Goal: Task Accomplishment & Management: Manage account settings

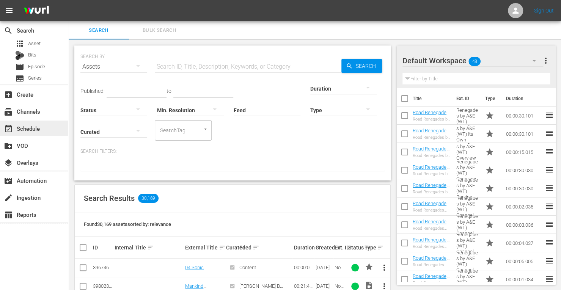
click at [29, 131] on div "event_available Schedule" at bounding box center [21, 127] width 43 height 7
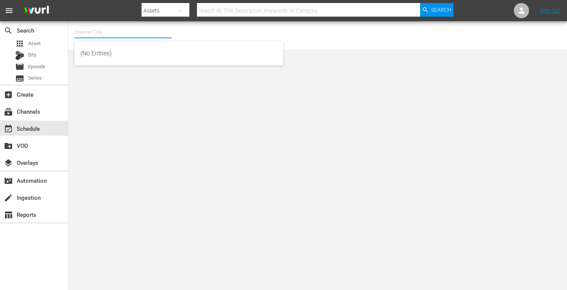
click at [98, 32] on input "text" at bounding box center [122, 32] width 97 height 18
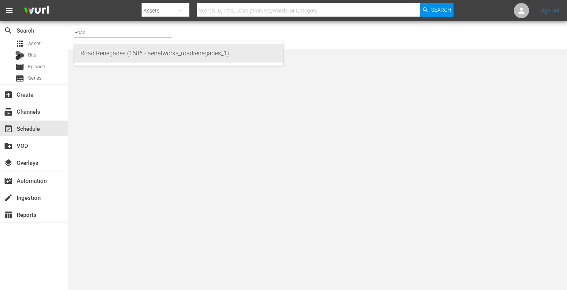
click at [99, 49] on div "Road Renegades (1686 - aenetworks_roadrenegades_1)" at bounding box center [178, 53] width 197 height 18
type input "Road Renegades (1686 - aenetworks_roadrenegades_1)"
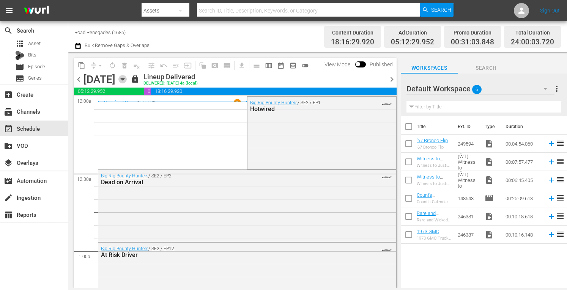
click at [124, 79] on icon "button" at bounding box center [122, 80] width 3 height 2
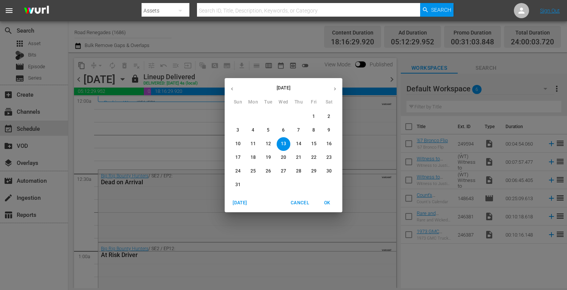
click at [254, 156] on p "18" at bounding box center [252, 157] width 5 height 6
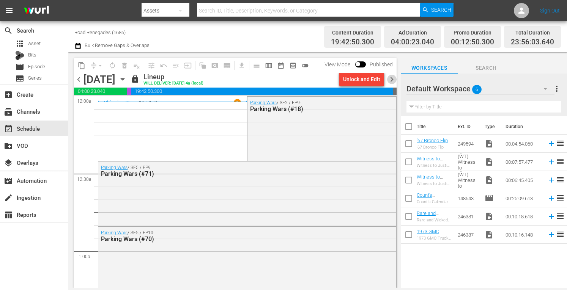
click at [392, 79] on span "chevron_right" at bounding box center [391, 79] width 9 height 9
click at [77, 79] on span "chevron_left" at bounding box center [78, 79] width 9 height 9
click at [127, 79] on icon "button" at bounding box center [122, 79] width 8 height 8
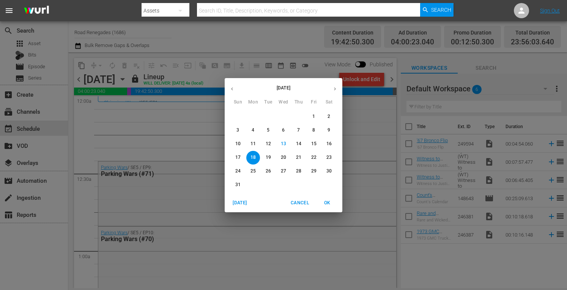
click at [254, 170] on p "25" at bounding box center [252, 171] width 5 height 6
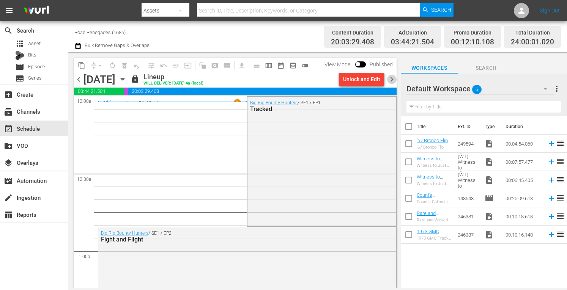
click at [392, 80] on span "chevron_right" at bounding box center [391, 79] width 9 height 9
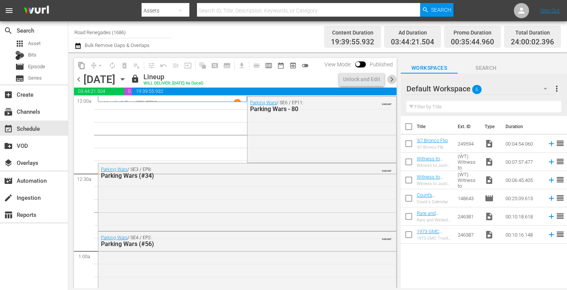
click at [392, 80] on span "chevron_right" at bounding box center [391, 79] width 9 height 9
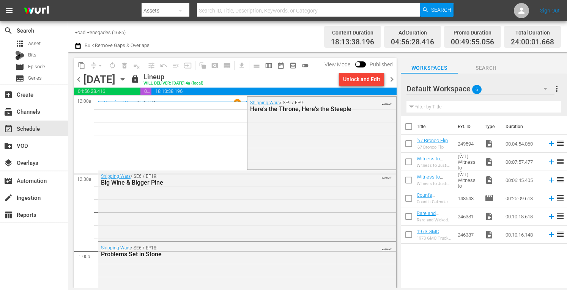
click at [394, 79] on span "chevron_right" at bounding box center [391, 79] width 9 height 9
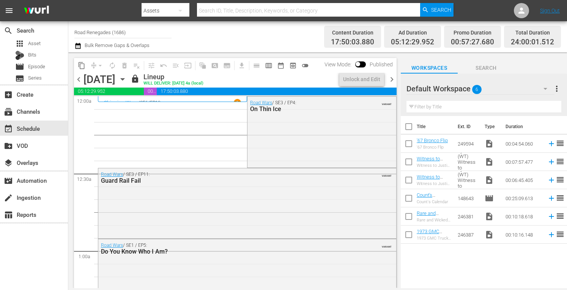
click at [394, 79] on span "chevron_right" at bounding box center [391, 79] width 9 height 9
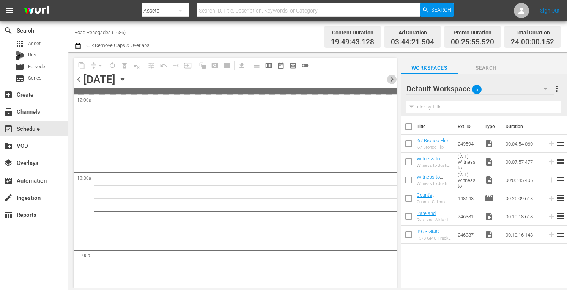
click at [394, 79] on span "chevron_right" at bounding box center [391, 79] width 9 height 9
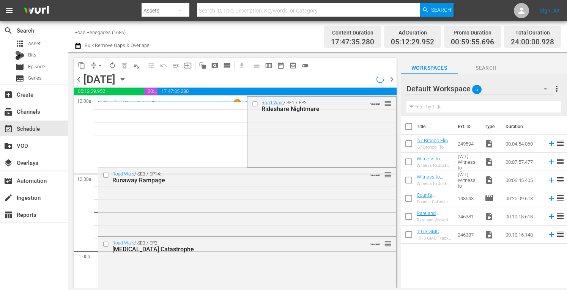
click at [394, 79] on span "chevron_right" at bounding box center [391, 79] width 9 height 9
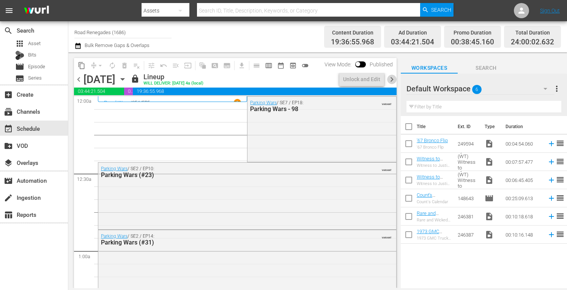
click at [394, 79] on span "chevron_right" at bounding box center [391, 79] width 9 height 9
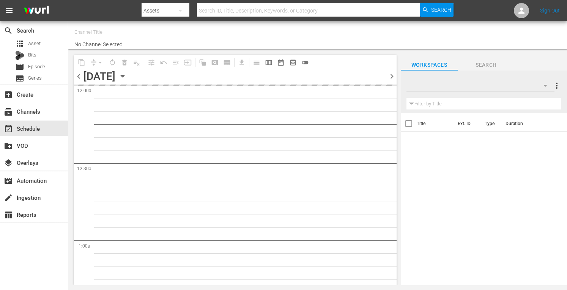
type input "Road Renegades (1686)"
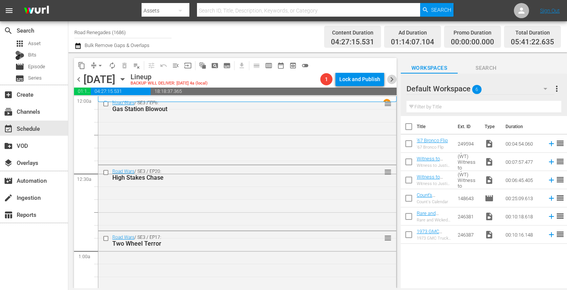
click at [390, 78] on span "chevron_right" at bounding box center [391, 79] width 9 height 9
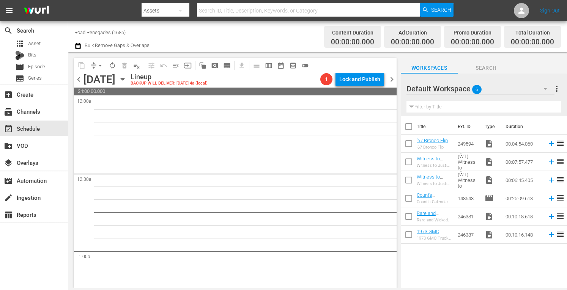
click at [79, 80] on span "chevron_left" at bounding box center [78, 79] width 9 height 9
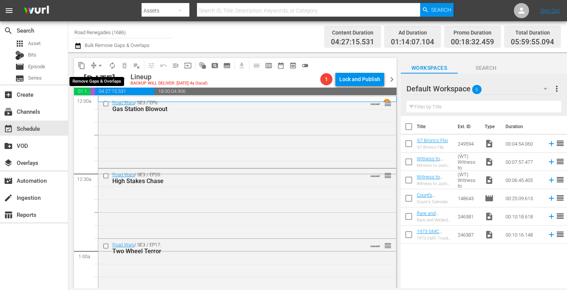
click at [100, 63] on span "arrow_drop_down" at bounding box center [100, 66] width 8 height 8
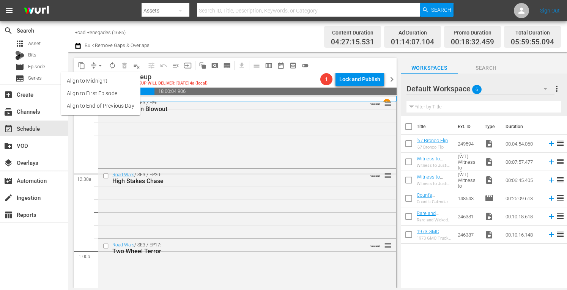
click at [178, 38] on div "Channel Title Road Renegades (1686) Bulk Remove Gaps & Overlaps" at bounding box center [197, 36] width 247 height 27
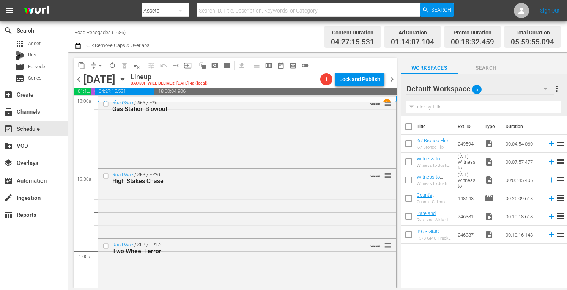
click at [124, 79] on icon "button" at bounding box center [122, 80] width 3 height 2
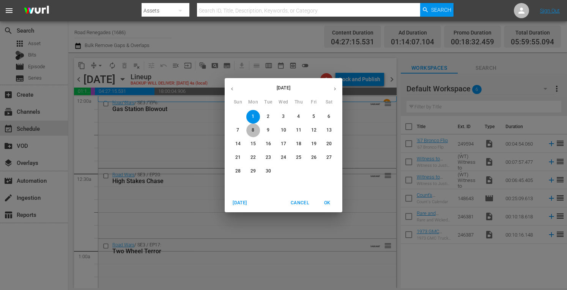
click at [255, 132] on span "8" at bounding box center [253, 130] width 14 height 6
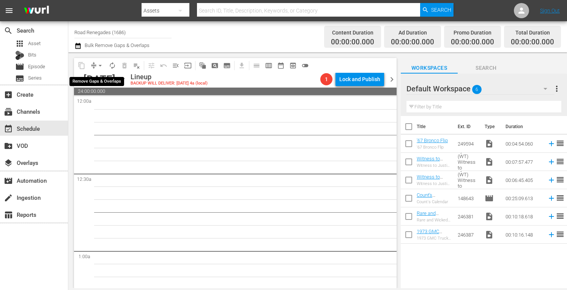
click at [99, 63] on span "arrow_drop_down" at bounding box center [100, 66] width 8 height 8
click at [127, 78] on icon "button" at bounding box center [122, 79] width 8 height 8
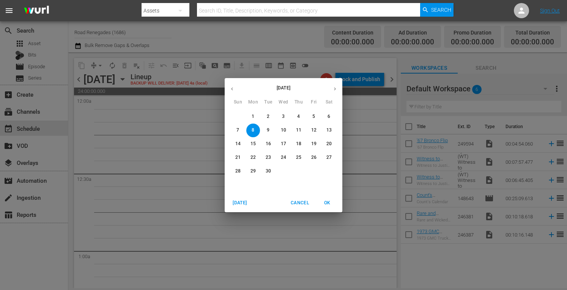
click at [253, 114] on p "1" at bounding box center [253, 116] width 3 height 6
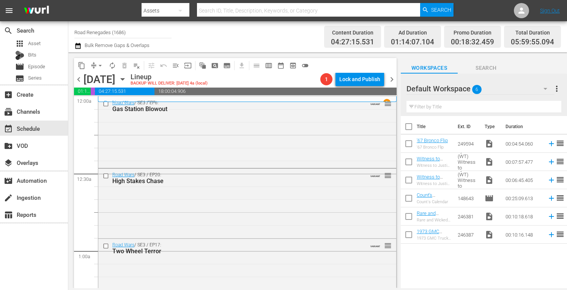
click at [253, 114] on div "Road Wars / SE3 / EP6: Gas Station Blowout VARIANT reorder" at bounding box center [247, 106] width 298 height 19
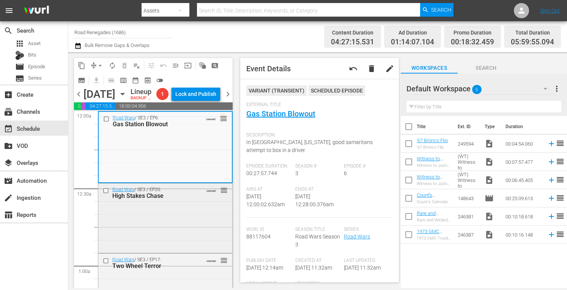
click at [193, 222] on div "Road Wars / SE3 / EP20: High Stakes Chase VARIANT reorder" at bounding box center [165, 218] width 134 height 68
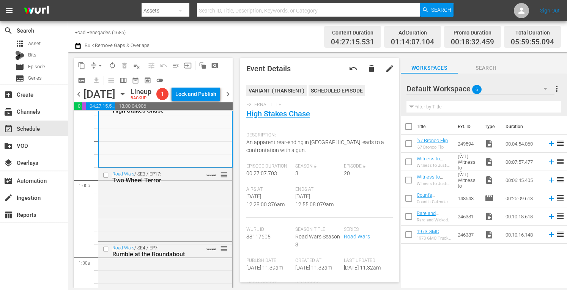
scroll to position [111, 0]
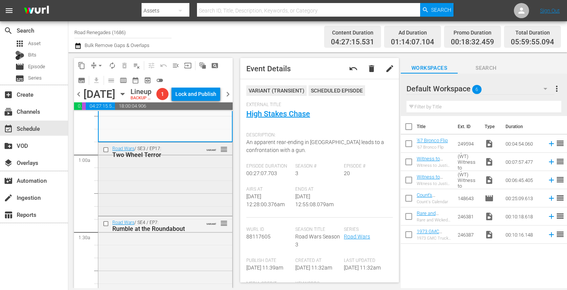
click at [193, 194] on div "Road Wars / SE3 / EP17: Two Wheel Terror VARIANT reorder" at bounding box center [165, 179] width 134 height 72
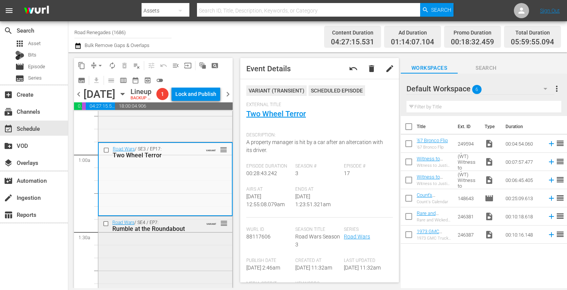
click at [208, 255] on div "Road Wars / SE4 / EP7: Rumble at the Roundabout VARIANT reorder" at bounding box center [165, 253] width 134 height 72
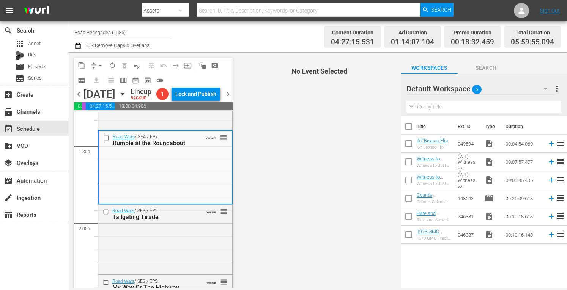
scroll to position [248, 0]
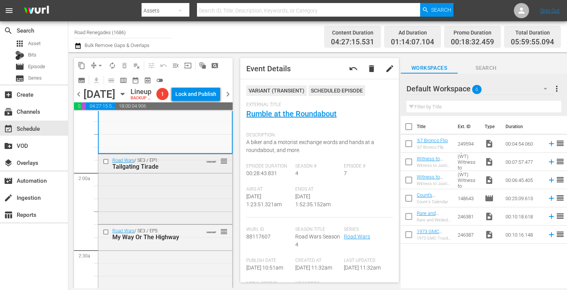
click at [176, 197] on div "Road Wars / SE3 / EP1: Tailgating Tirade VARIANT reorder" at bounding box center [165, 188] width 134 height 69
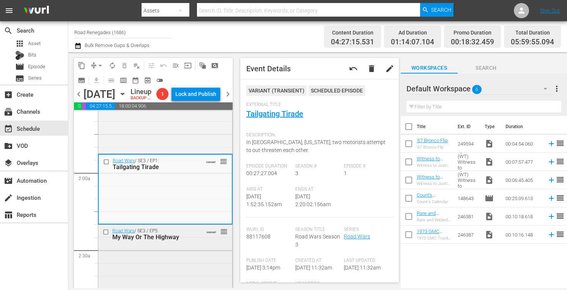
click at [205, 272] on div "Road Wars / SE3 / EP5: My Way Or The Highway VARIANT reorder" at bounding box center [165, 259] width 134 height 68
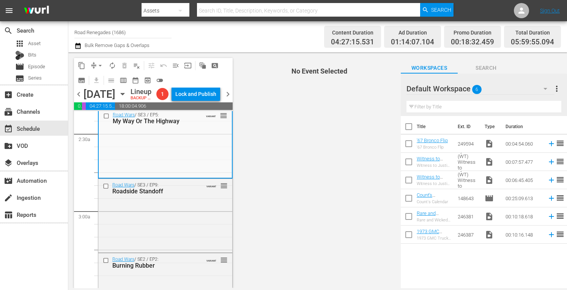
scroll to position [400, 0]
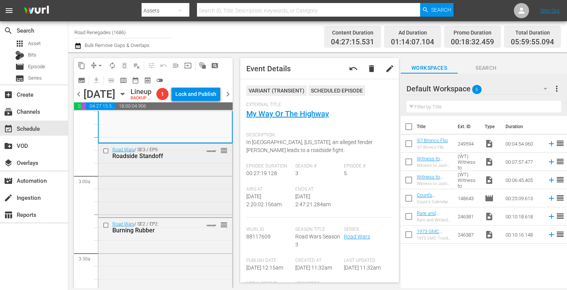
click at [167, 206] on div "Road Wars / SE3 / EP9: Roadside Standoff VARIANT reorder" at bounding box center [165, 180] width 134 height 72
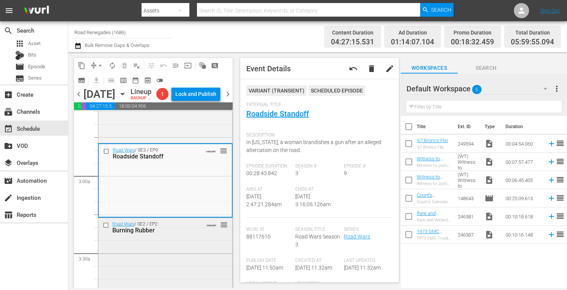
click at [190, 261] on div "Road Wars / SE2 / EP2: Burning Rubber VARIANT reorder" at bounding box center [165, 253] width 134 height 70
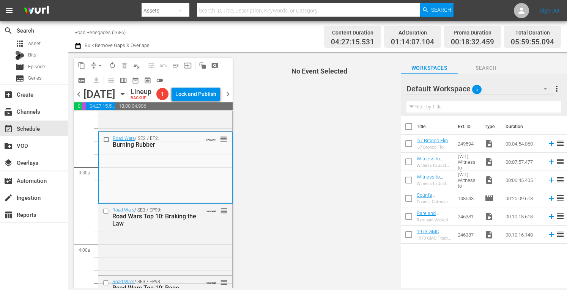
scroll to position [556, 0]
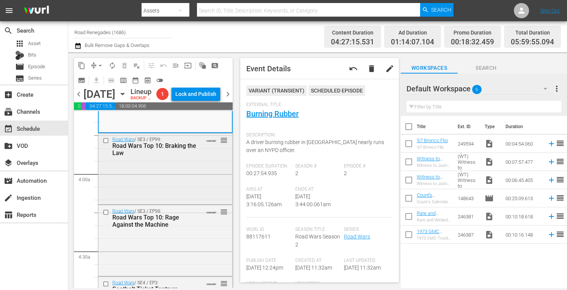
click at [169, 192] on div "Road Wars / SE3 / EP99: Road Wars Top 10: Braking the Law VARIANT reorder" at bounding box center [165, 168] width 134 height 69
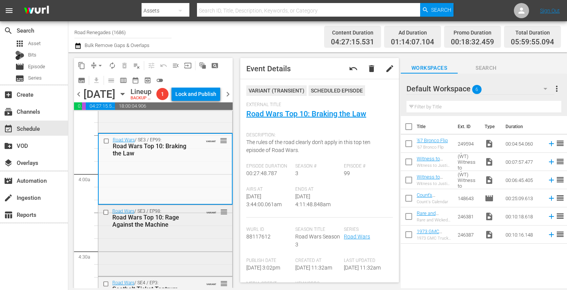
click at [179, 248] on div "Road Wars / SE3 / EP98: Road Wars Top 10: Rage Against the Machine VARIANT reor…" at bounding box center [165, 240] width 134 height 70
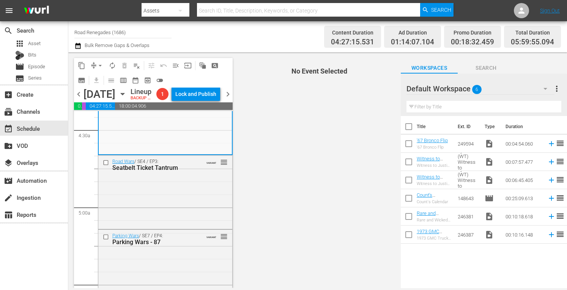
scroll to position [683, 0]
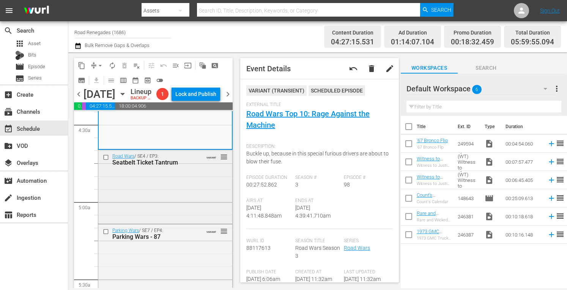
click at [172, 208] on div "Road Wars / SE4 / EP3: Seatbelt Ticket Tantrum VARIANT reorder" at bounding box center [165, 186] width 134 height 72
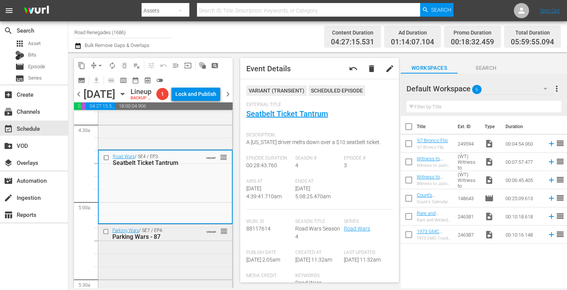
click at [177, 241] on div "Parking Wars - 87" at bounding box center [154, 236] width 84 height 7
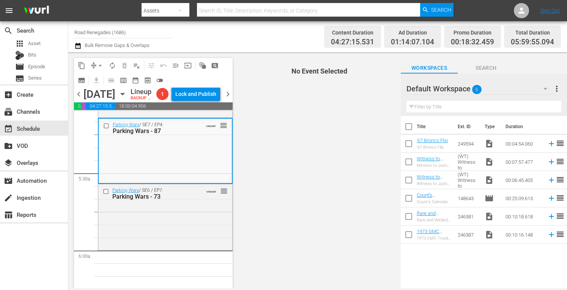
scroll to position [845, 0]
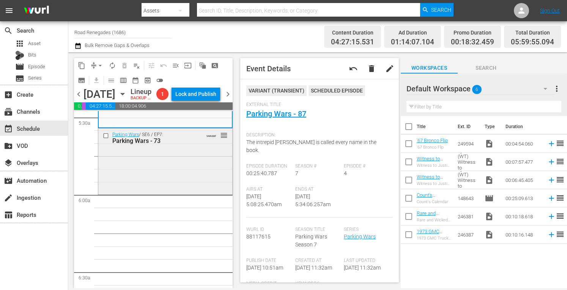
click at [172, 178] on div "Parking Wars / SE6 / EP7: Parking Wars - 73 VARIANT reorder" at bounding box center [165, 161] width 134 height 65
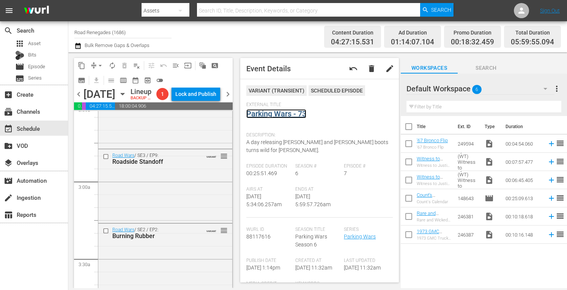
scroll to position [0, 0]
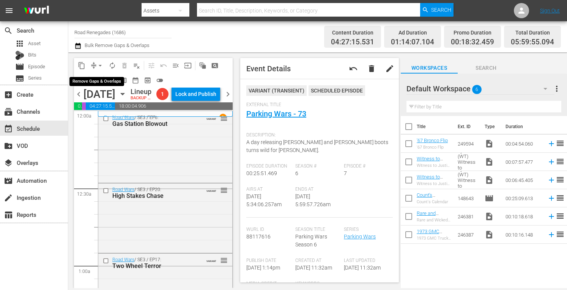
click at [101, 64] on span "arrow_drop_down" at bounding box center [100, 66] width 8 height 8
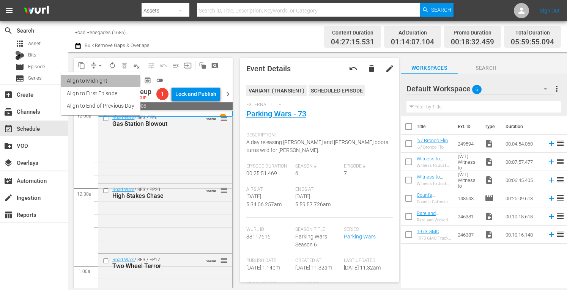
click at [99, 82] on li "Align to Midnight" at bounding box center [101, 81] width 80 height 13
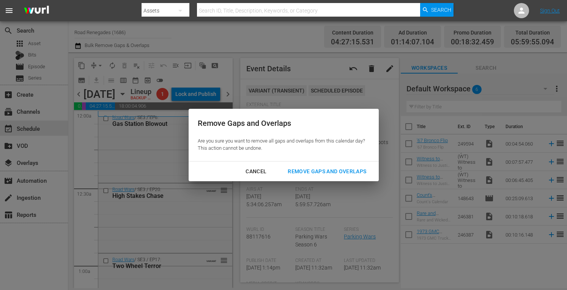
click at [298, 171] on div "Remove Gaps and Overlaps" at bounding box center [327, 171] width 91 height 9
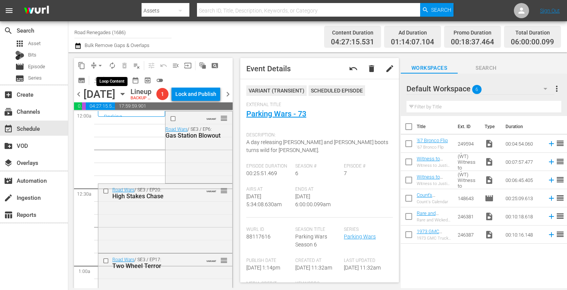
click at [113, 65] on span "autorenew_outlined" at bounding box center [113, 66] width 8 height 8
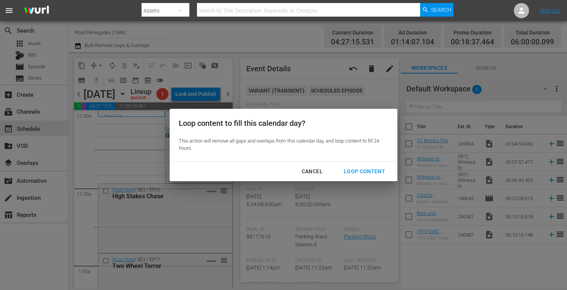
click at [347, 170] on div "Loop Content" at bounding box center [365, 171] width 54 height 9
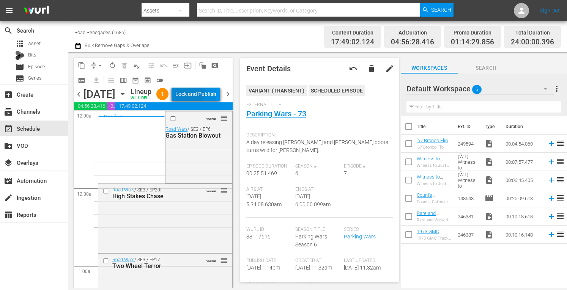
click at [206, 93] on div "Lock and Publish" at bounding box center [195, 94] width 41 height 14
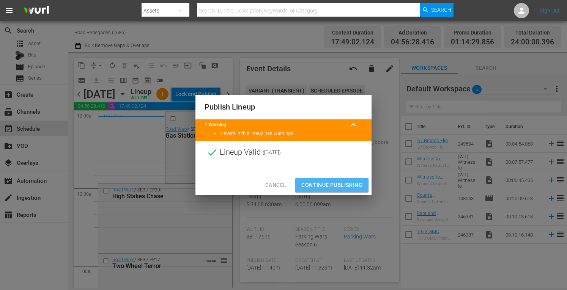
click at [323, 184] on span "Continue Publishing" at bounding box center [331, 185] width 61 height 9
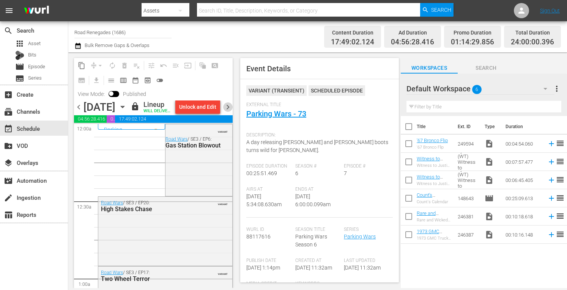
click at [227, 112] on span "chevron_right" at bounding box center [227, 106] width 9 height 9
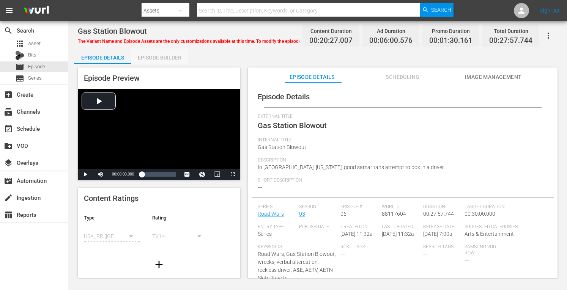
click at [164, 52] on div "Episode Builder" at bounding box center [159, 58] width 57 height 18
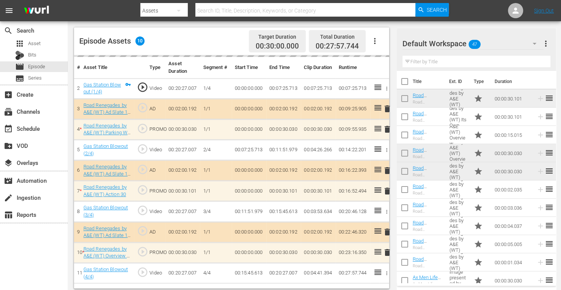
scroll to position [197, 0]
